Goal: Task Accomplishment & Management: Use online tool/utility

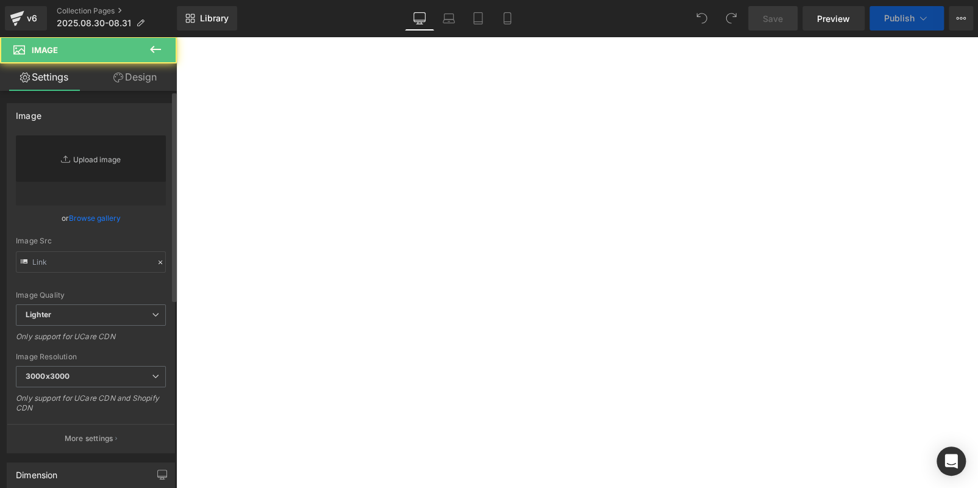
click at [0, 0] on icon "Replace Image" at bounding box center [0, 0] width 0 height 0
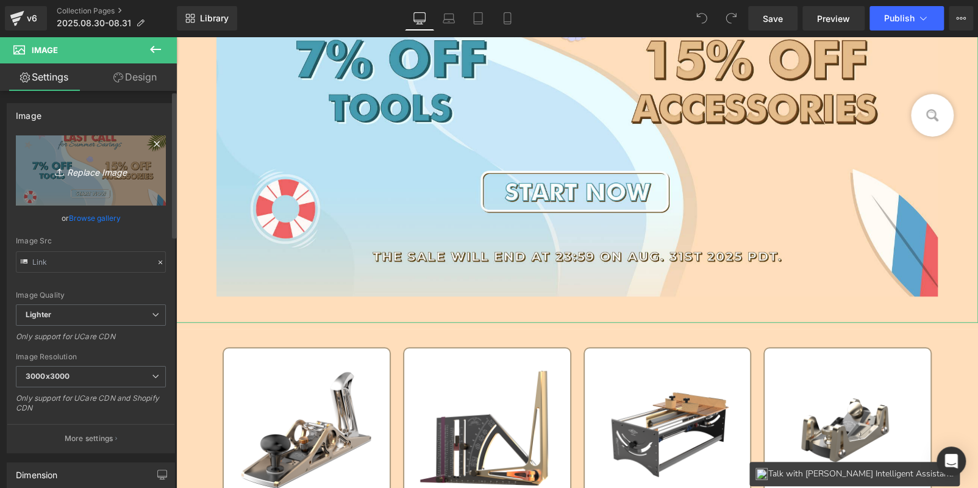
type input "C:\fakepath\LAST_10.jpg"
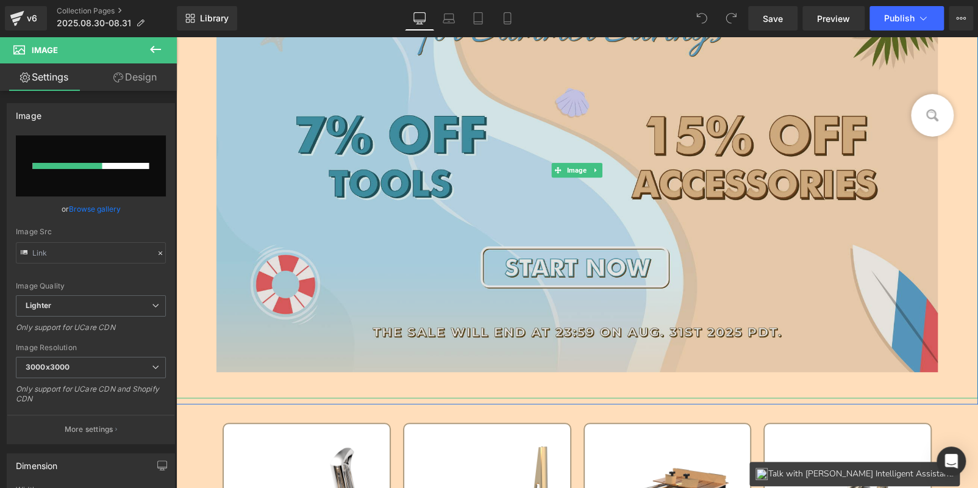
scroll to position [305, 0]
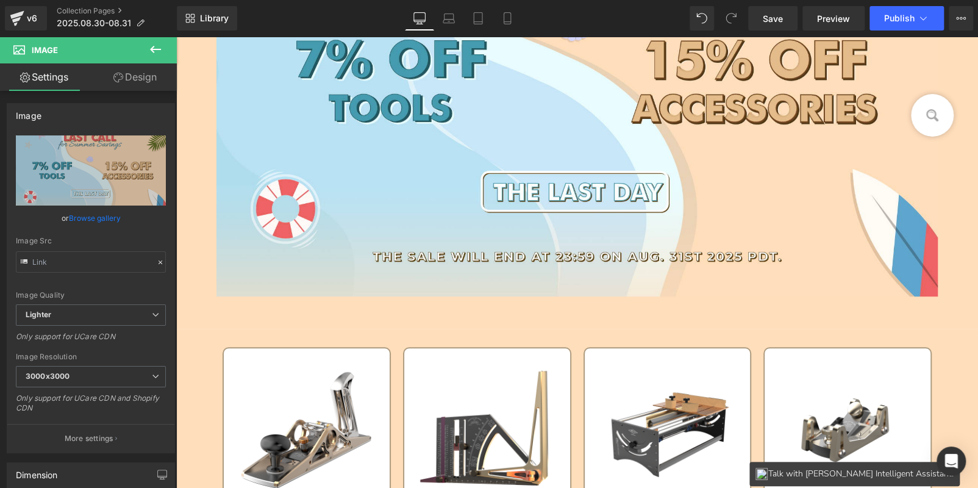
click at [154, 44] on icon at bounding box center [155, 49] width 15 height 15
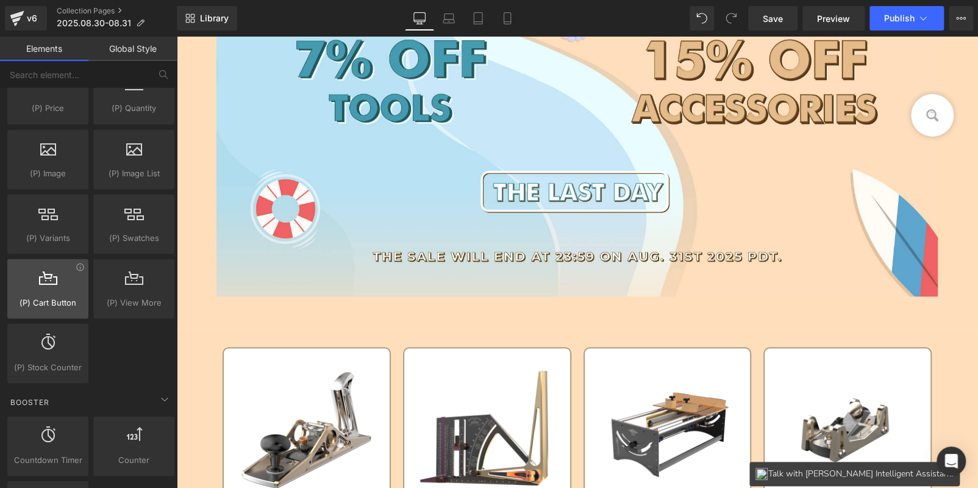
scroll to position [1280, 0]
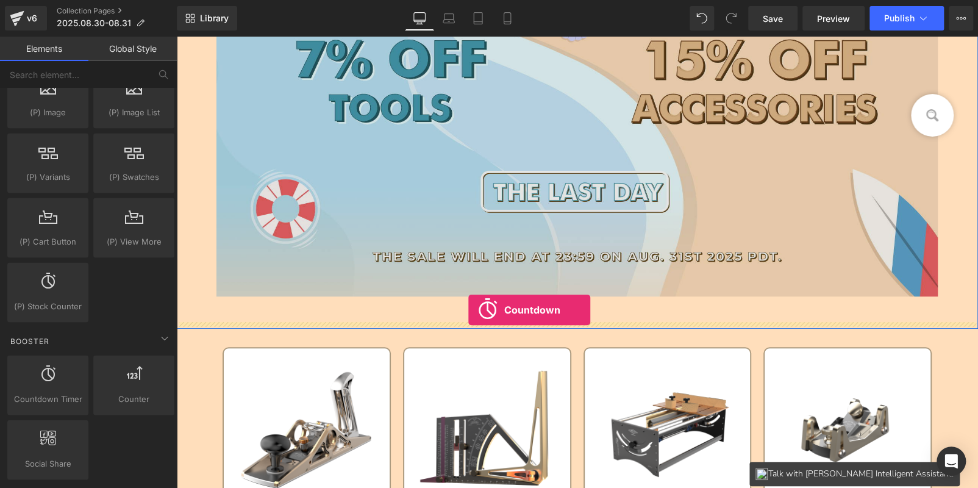
drag, startPoint x: 230, startPoint y: 403, endPoint x: 468, endPoint y: 310, distance: 255.6
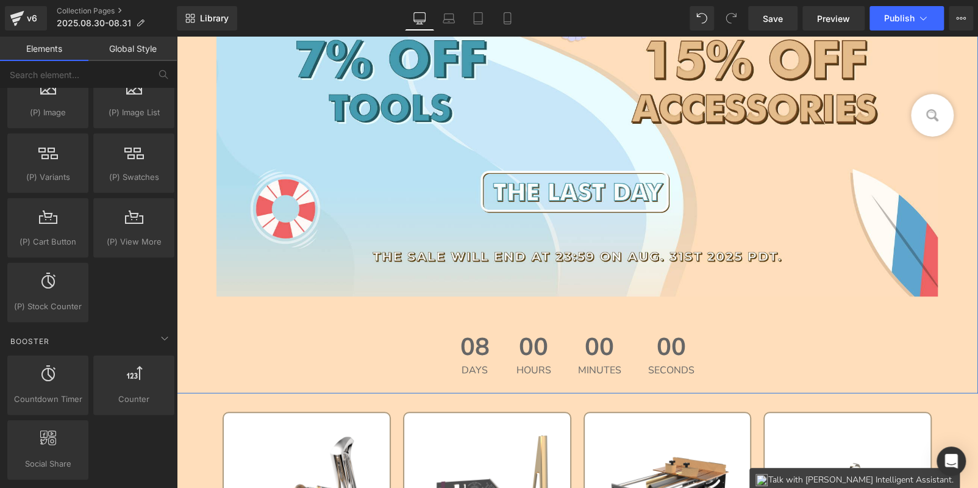
click at [504, 349] on div "00 Hours" at bounding box center [533, 354] width 59 height 65
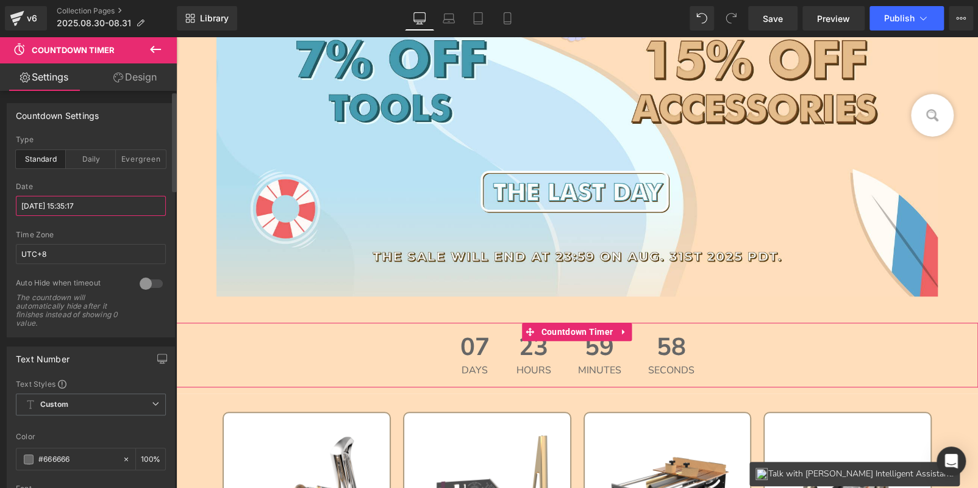
click at [56, 198] on input "[DATE] 15:35:17" at bounding box center [91, 206] width 150 height 20
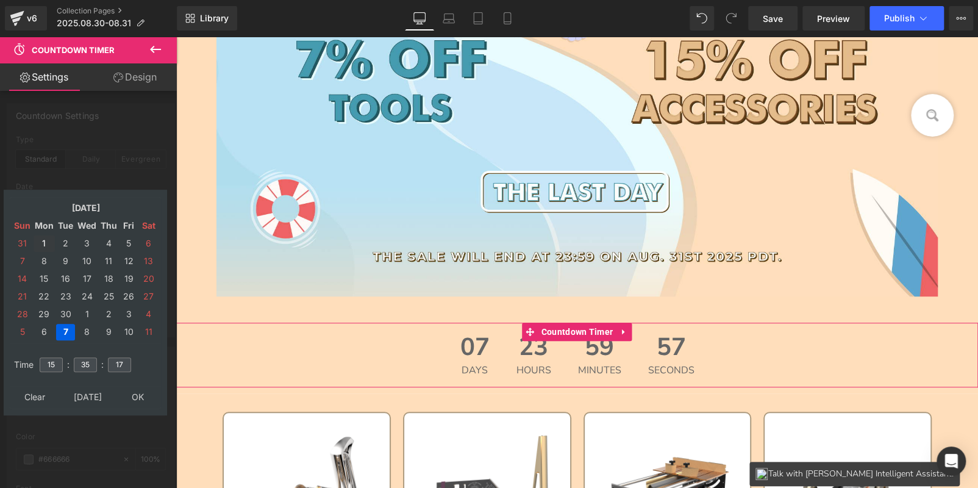
click at [42, 240] on td "1" at bounding box center [44, 243] width 21 height 16
drag, startPoint x: 91, startPoint y: 359, endPoint x: 49, endPoint y: 352, distance: 42.7
click at [47, 353] on tr "Time 15 : 35 : 17" at bounding box center [85, 356] width 149 height 13
type input "00"
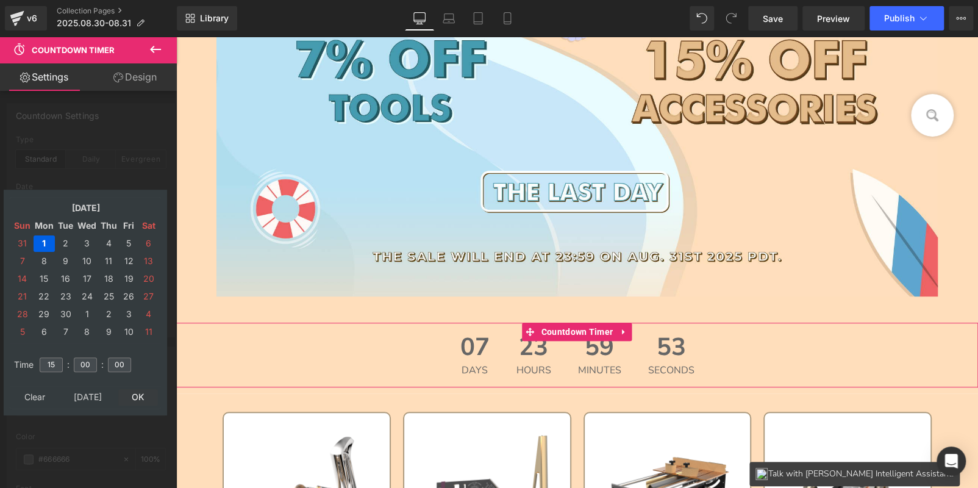
drag, startPoint x: 135, startPoint y: 380, endPoint x: 140, endPoint y: 393, distance: 13.5
click at [137, 381] on table "Time 15 : 00 : 00" at bounding box center [85, 364] width 151 height 43
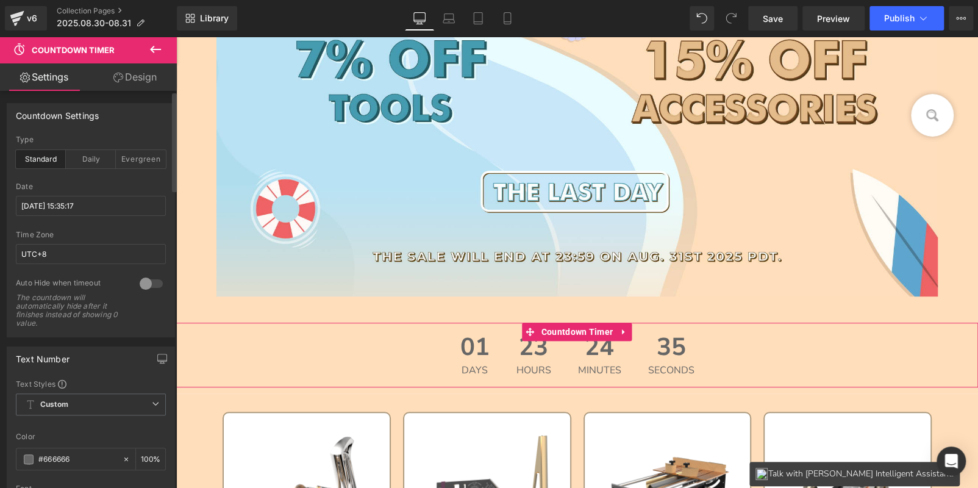
scroll to position [122, 0]
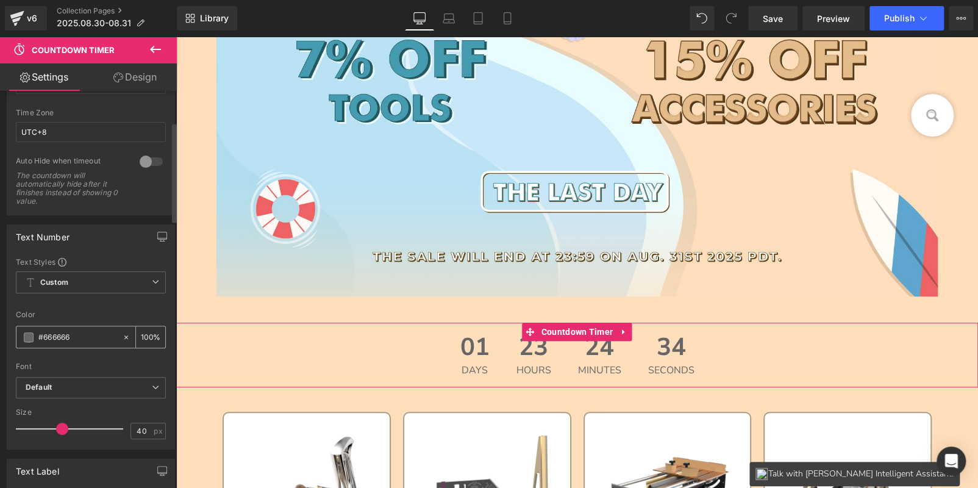
click at [29, 336] on span at bounding box center [29, 337] width 10 height 10
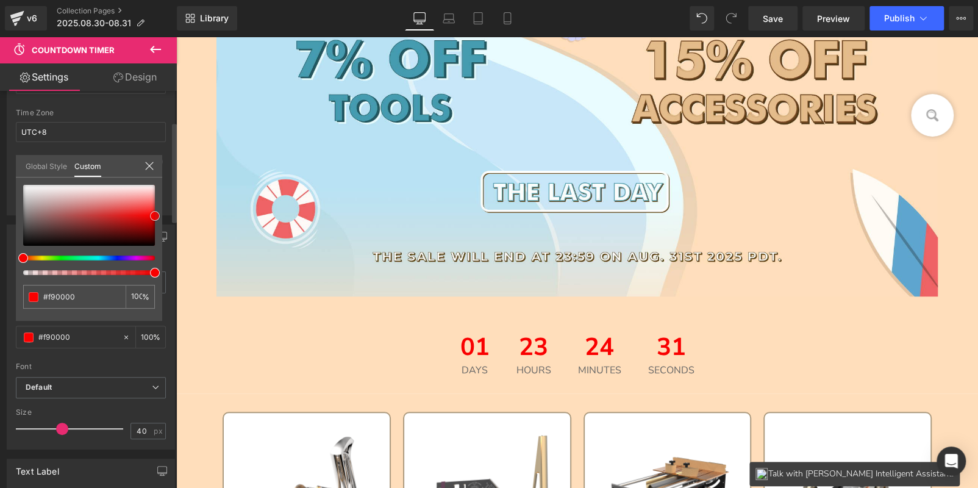
drag, startPoint x: 21, startPoint y: 219, endPoint x: 158, endPoint y: 214, distance: 136.6
click at [158, 214] on span at bounding box center [155, 216] width 10 height 10
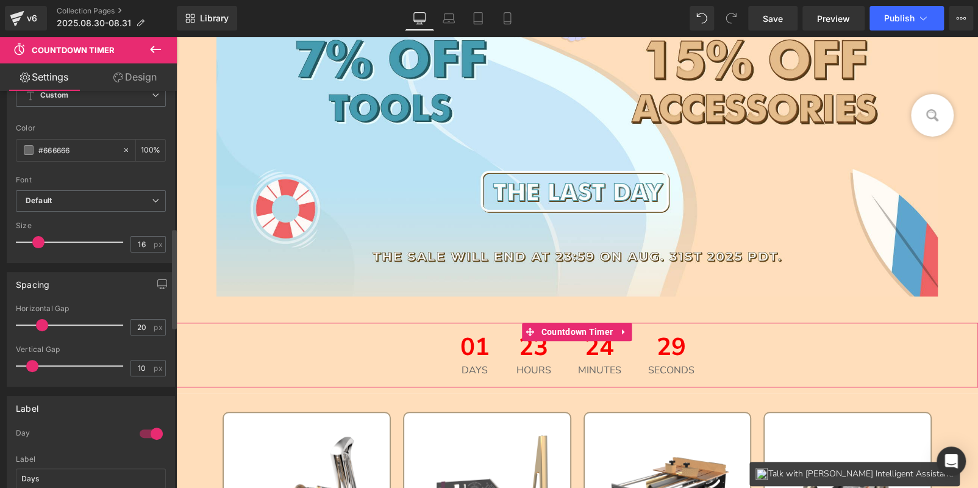
scroll to position [731, 0]
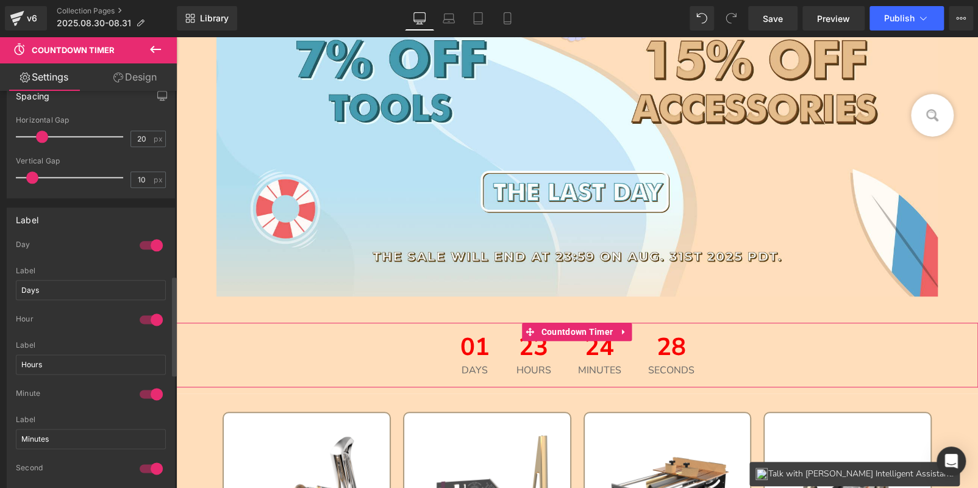
click at [141, 241] on div at bounding box center [151, 245] width 29 height 20
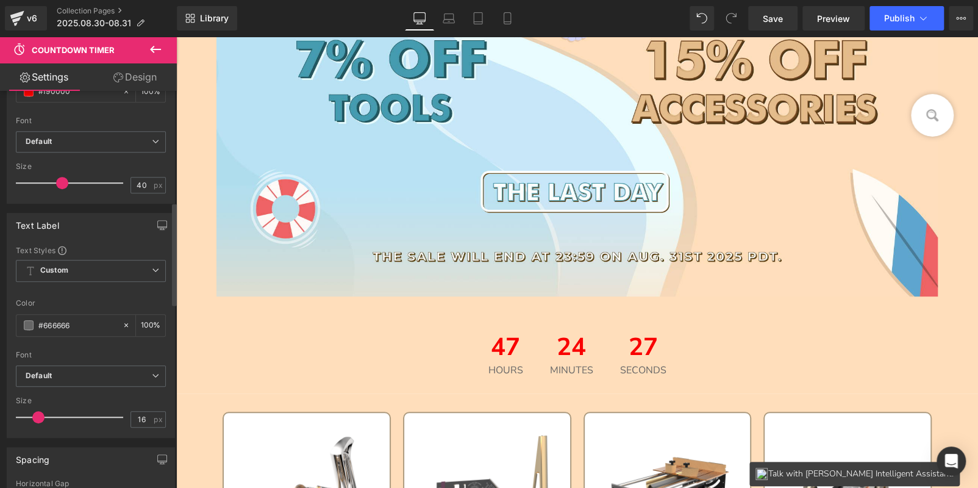
scroll to position [305, 0]
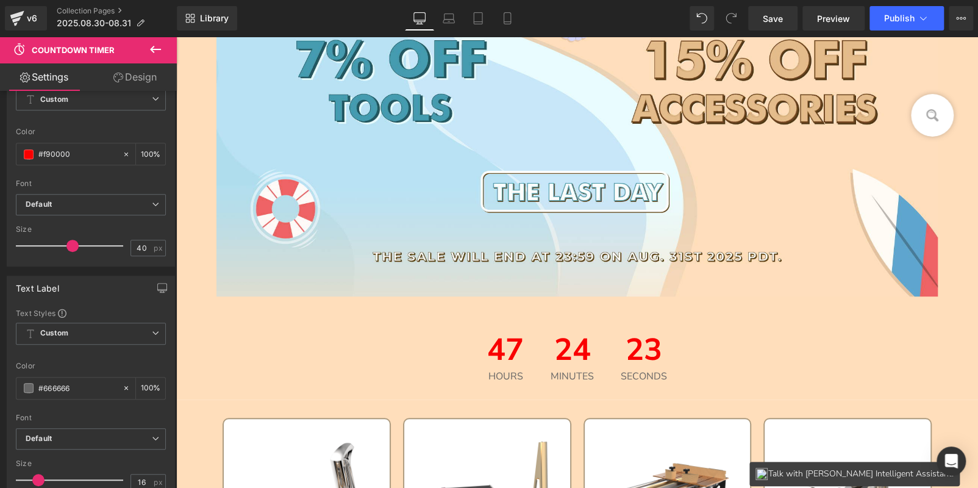
drag, startPoint x: 60, startPoint y: 245, endPoint x: 70, endPoint y: 244, distance: 9.8
click at [70, 244] on span at bounding box center [72, 246] width 12 height 12
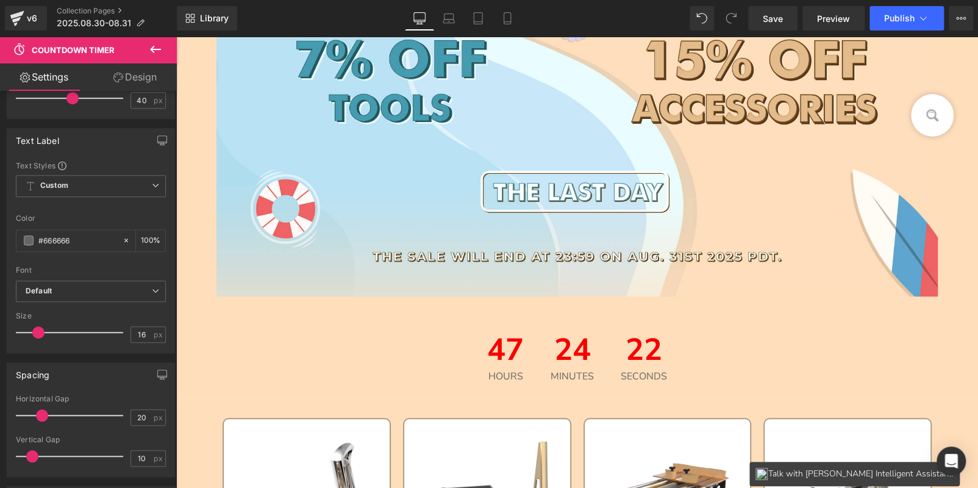
scroll to position [487, 0]
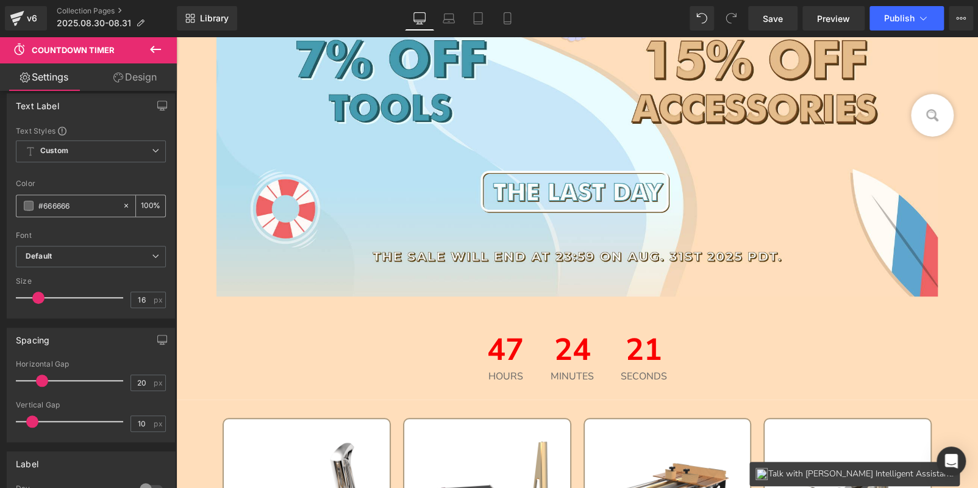
click at [30, 202] on span at bounding box center [29, 206] width 10 height 10
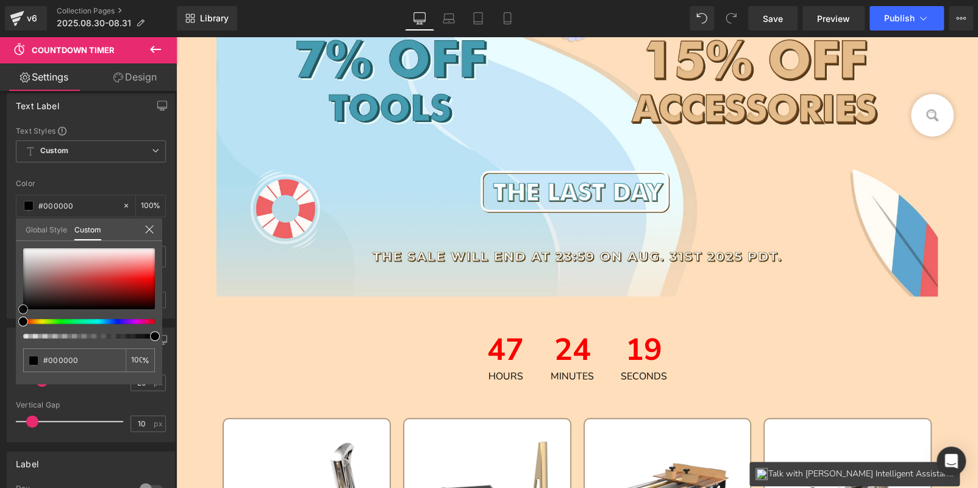
drag, startPoint x: 24, startPoint y: 281, endPoint x: 20, endPoint y: 349, distance: 68.4
click at [20, 349] on div "#666666 100 %" at bounding box center [89, 316] width 146 height 136
click at [779, 16] on span "Save" at bounding box center [772, 18] width 20 height 13
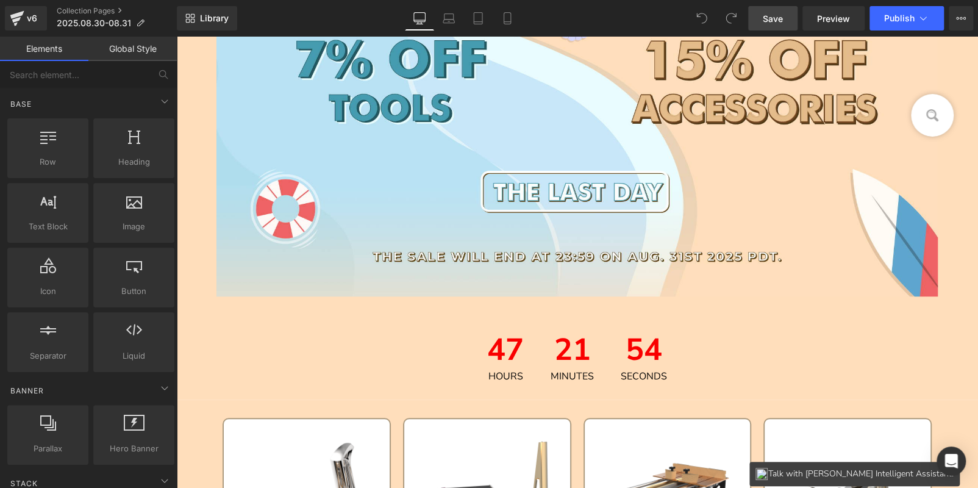
click at [766, 22] on span "Save" at bounding box center [772, 18] width 20 height 13
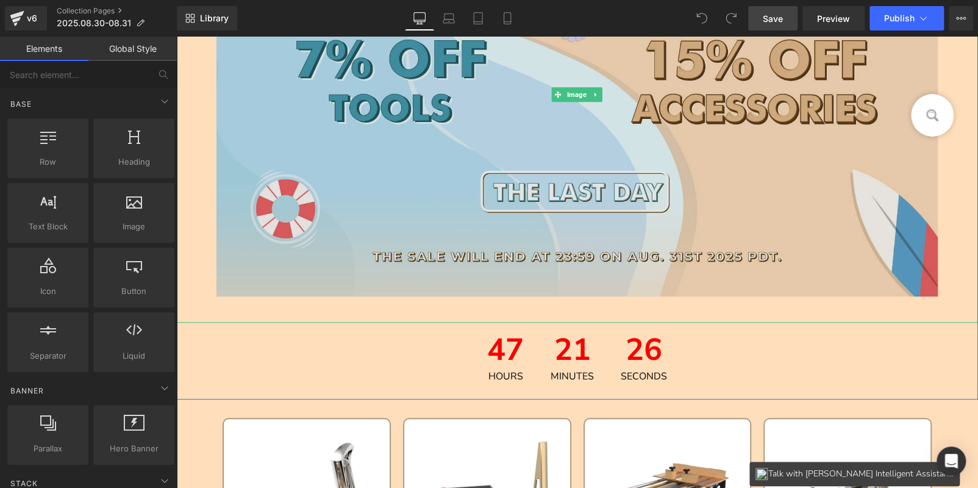
drag, startPoint x: 1072, startPoint y: 57, endPoint x: 821, endPoint y: 87, distance: 252.8
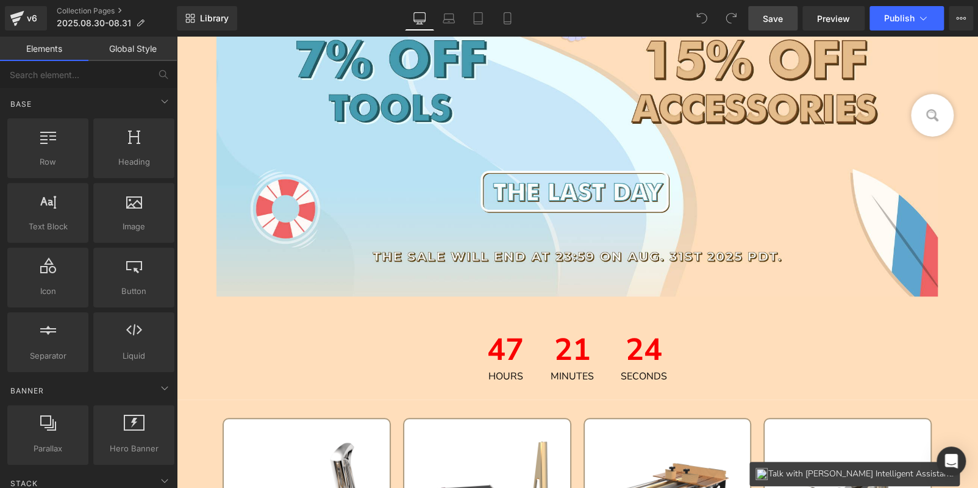
click at [764, 16] on span "Save" at bounding box center [772, 18] width 20 height 13
